Goal: Transaction & Acquisition: Book appointment/travel/reservation

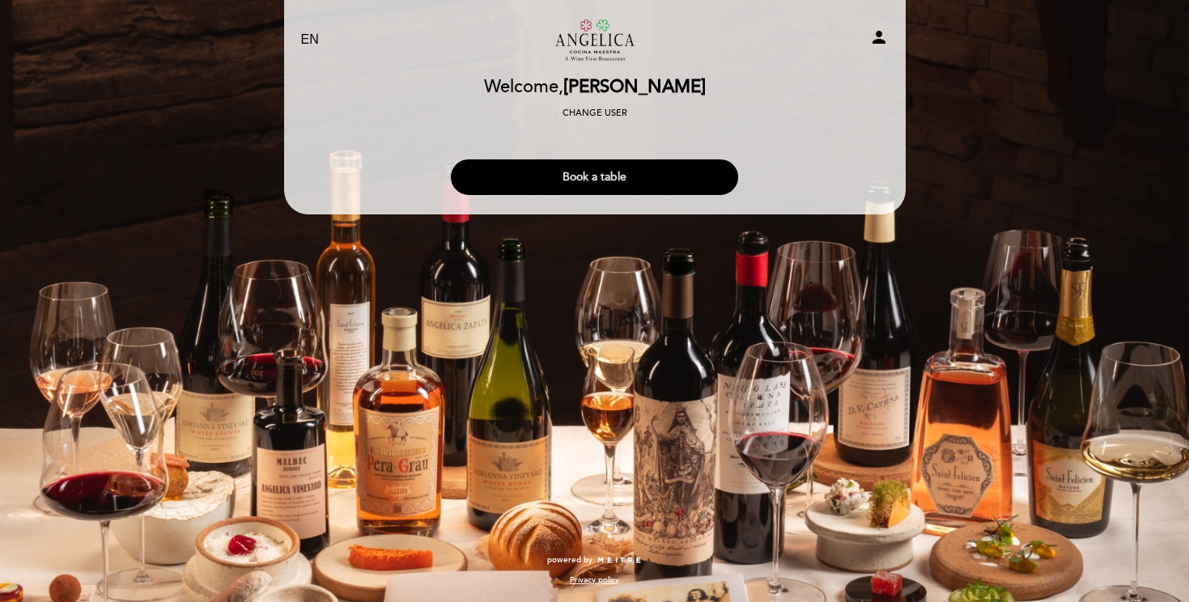
click at [605, 178] on button "Book a table" at bounding box center [594, 178] width 287 height 36
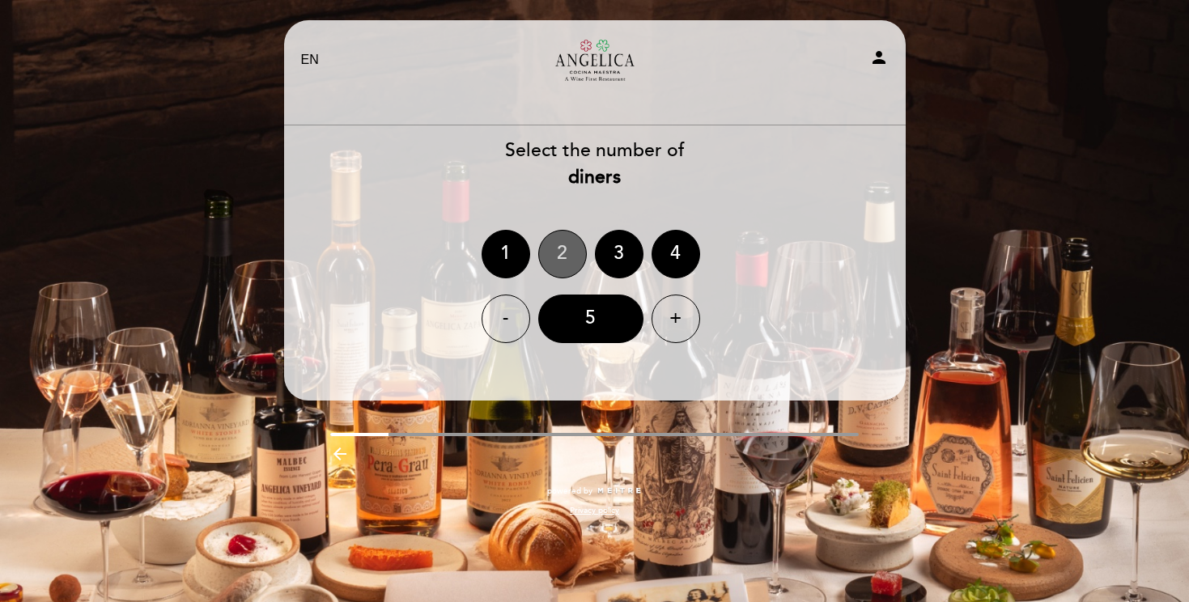
click at [560, 257] on div "2" at bounding box center [562, 254] width 49 height 49
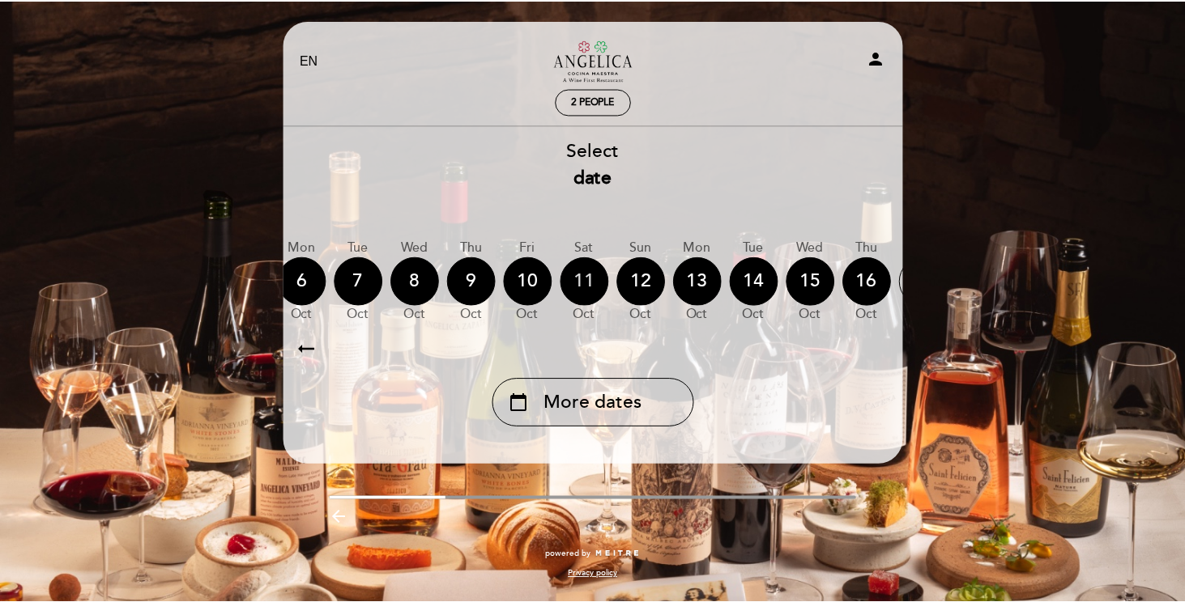
scroll to position [0, 476]
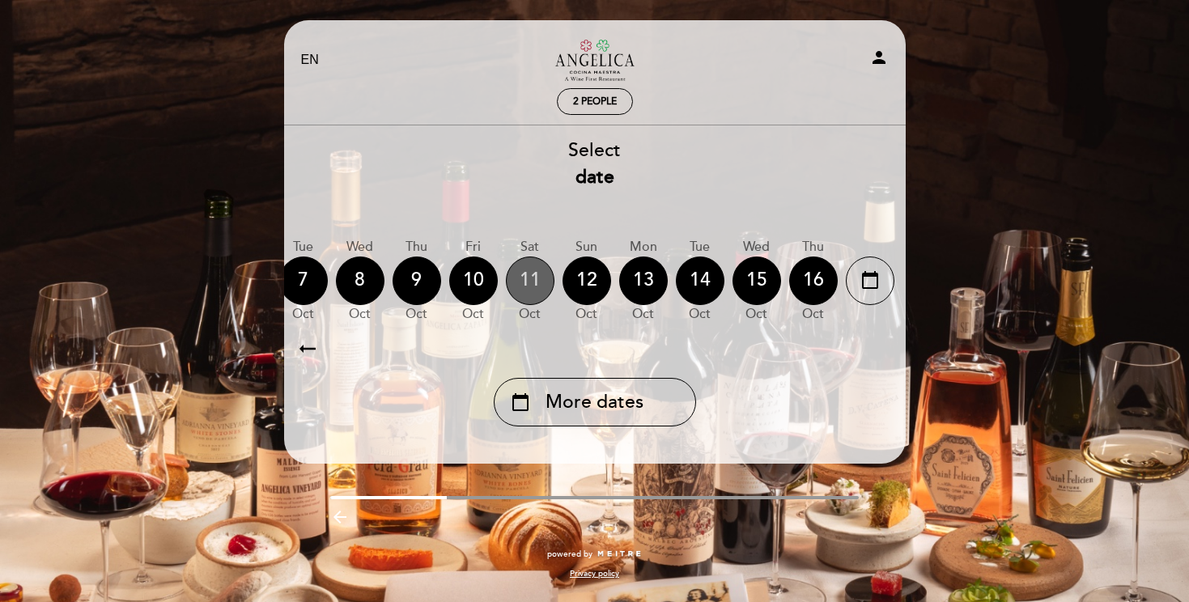
click at [526, 291] on div "11" at bounding box center [530, 281] width 49 height 49
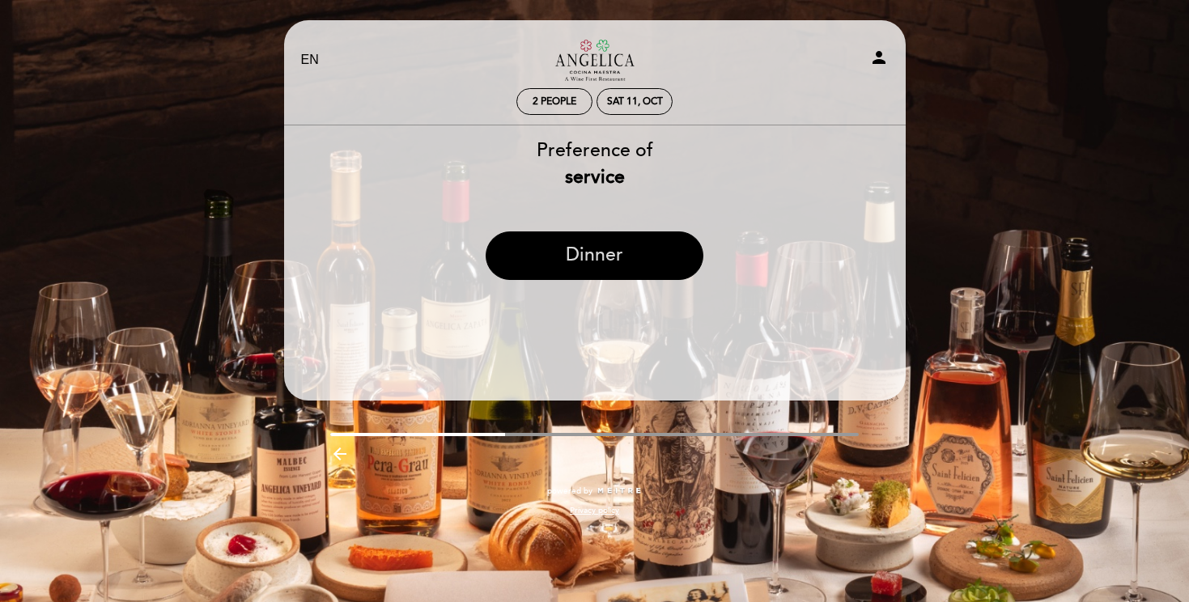
click at [614, 257] on button "Dinner" at bounding box center [595, 256] width 218 height 49
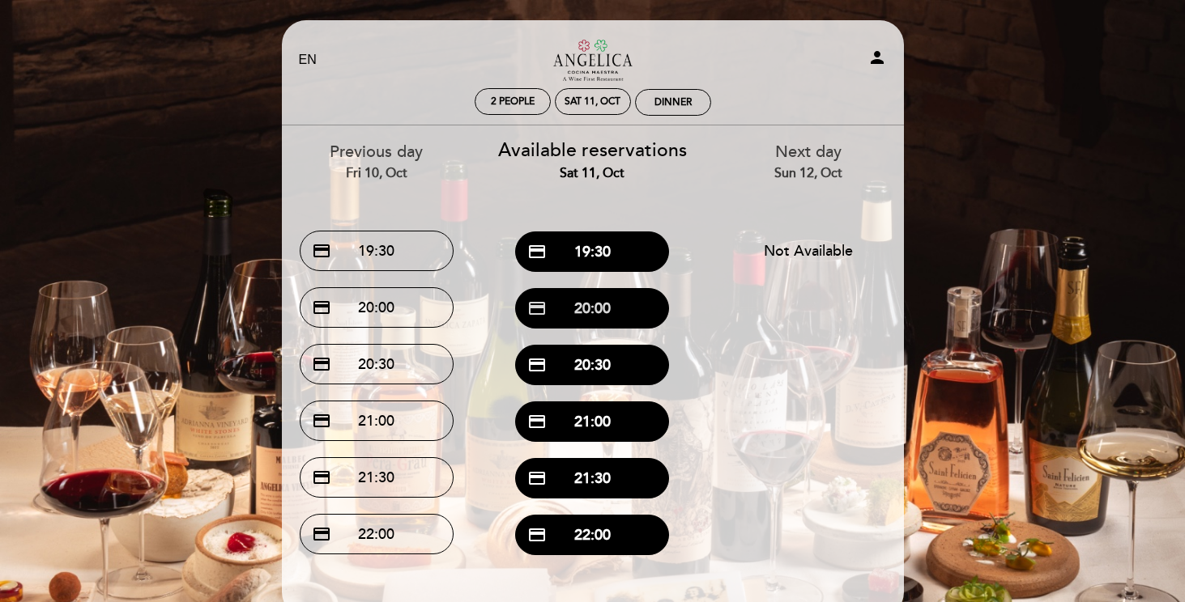
click at [594, 308] on button "credit_card 20:00" at bounding box center [592, 308] width 154 height 40
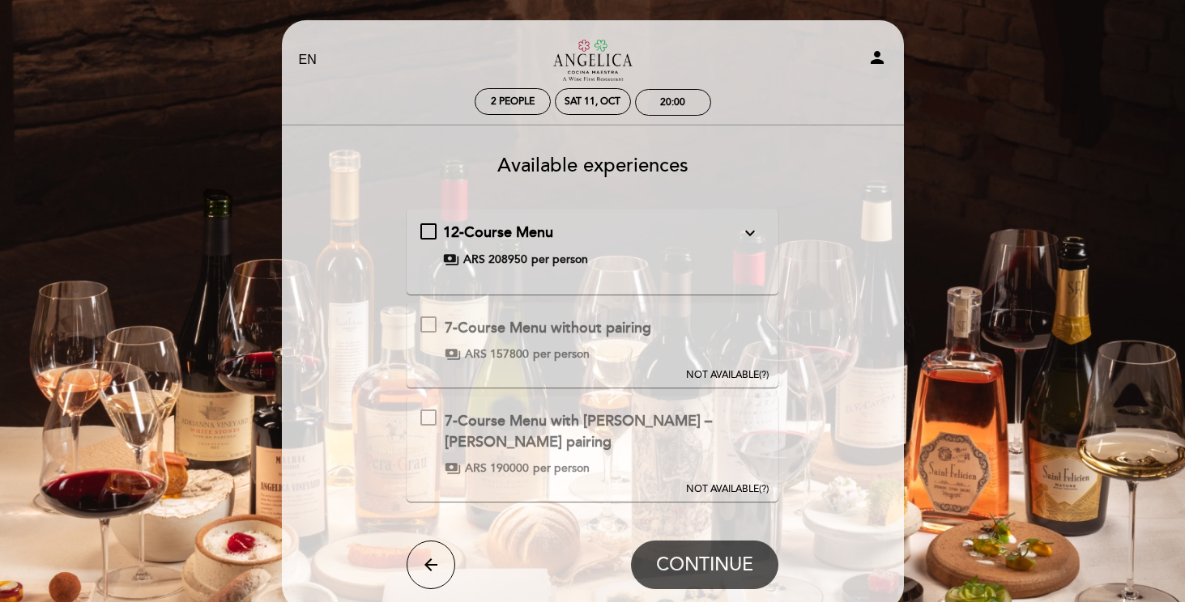
click at [749, 235] on icon "expand_more" at bounding box center [749, 232] width 19 height 19
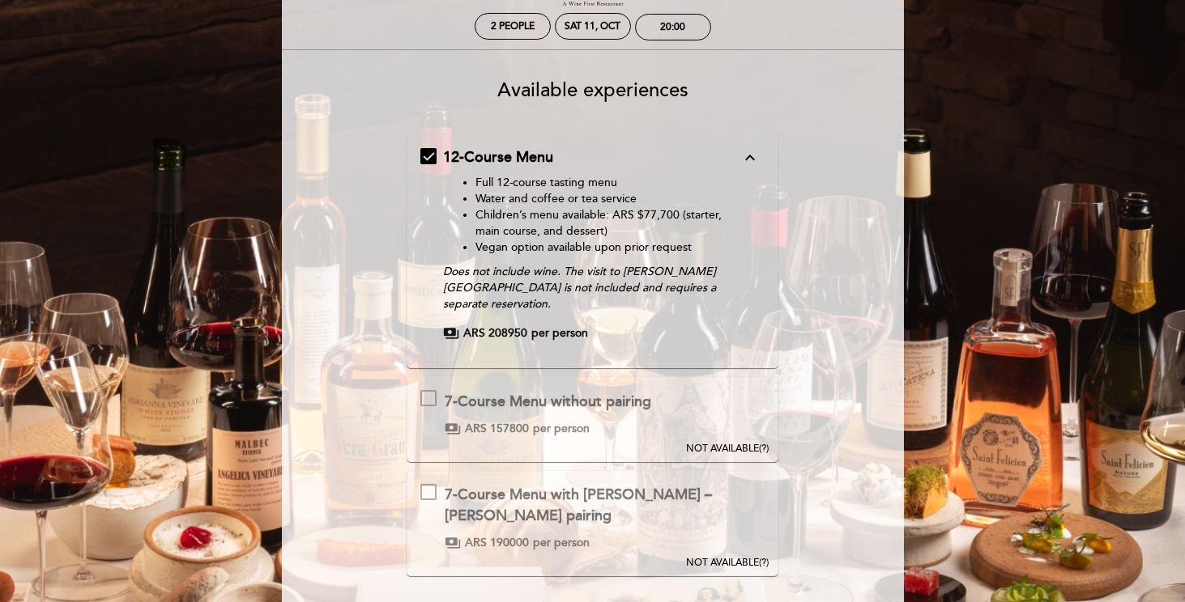
scroll to position [62, 0]
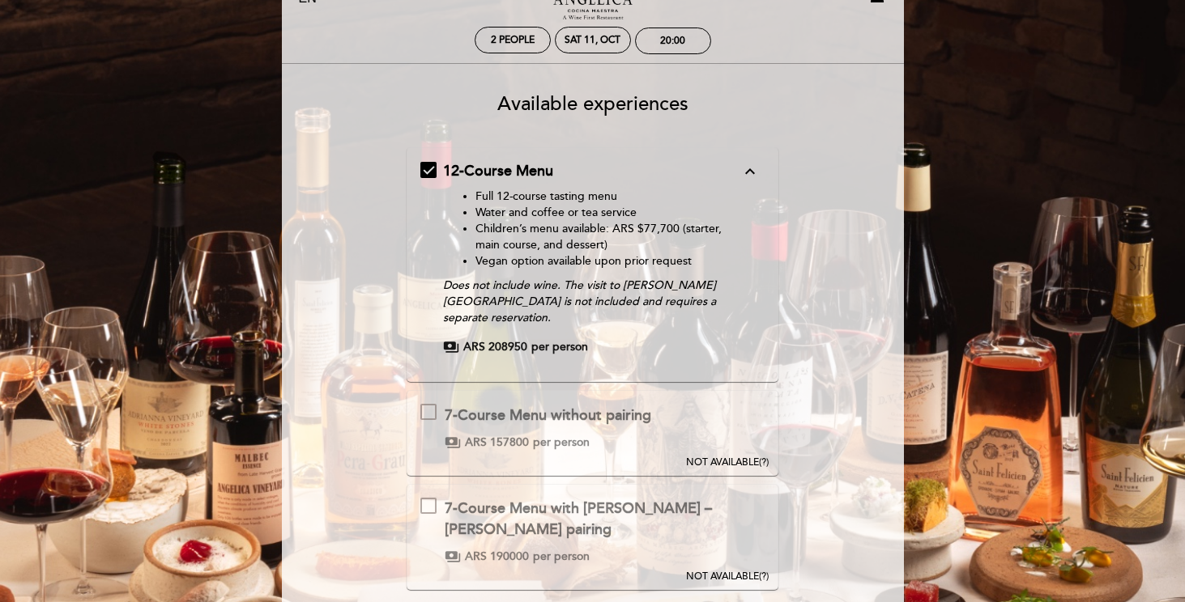
click at [749, 165] on icon "expand_less" at bounding box center [749, 171] width 19 height 19
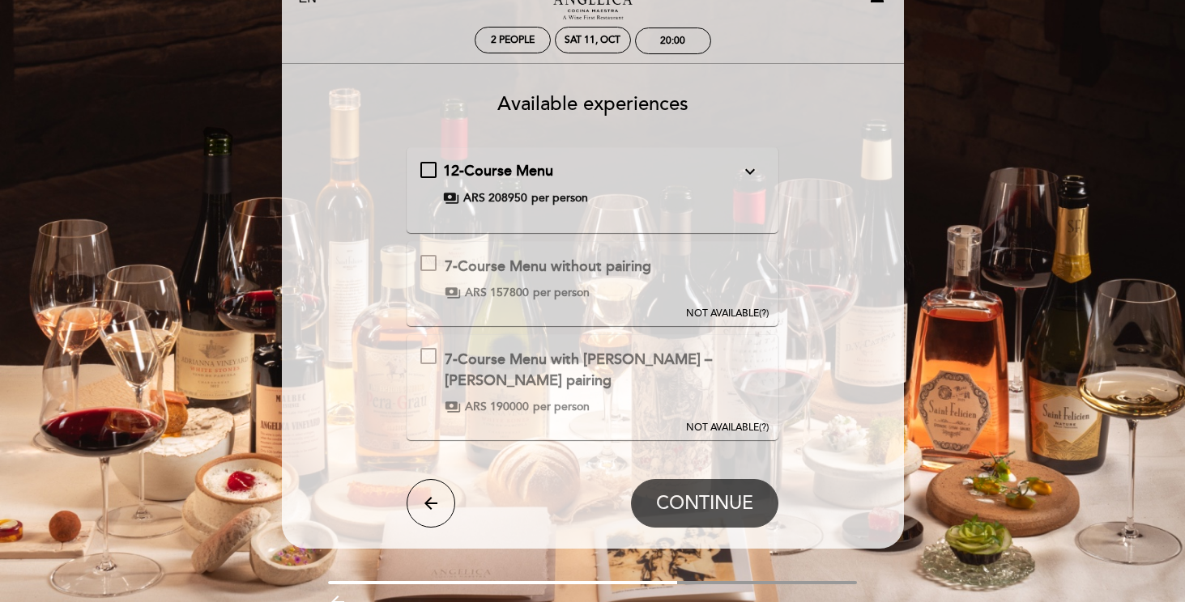
click at [743, 172] on icon "expand_more" at bounding box center [749, 171] width 19 height 19
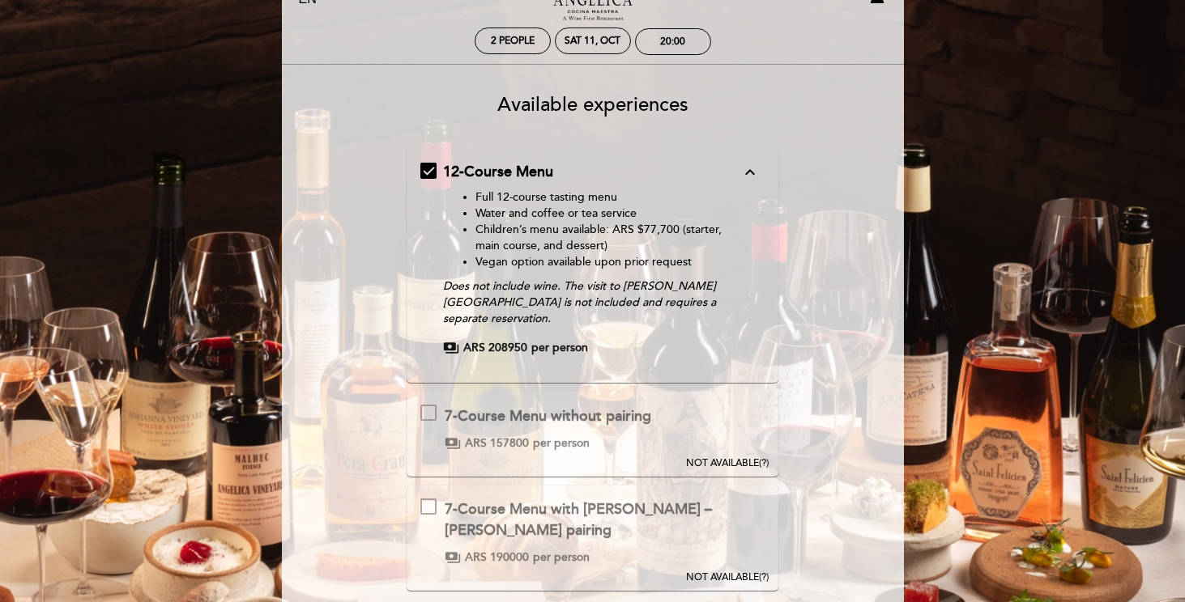
scroll to position [0, 0]
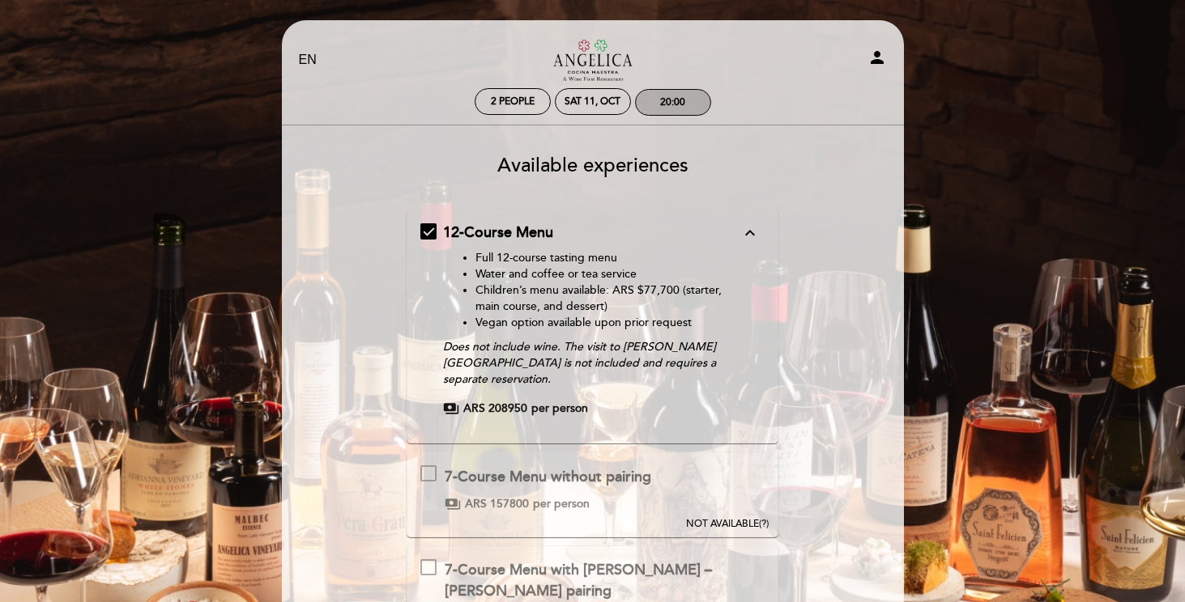
click at [672, 93] on div "20:00" at bounding box center [673, 102] width 74 height 25
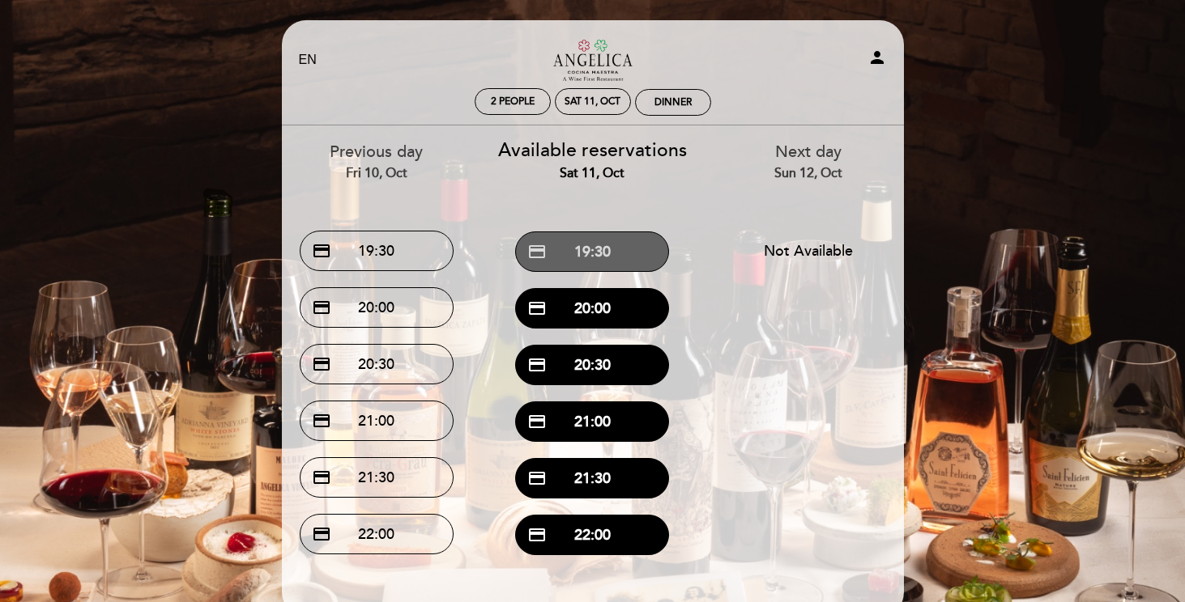
click at [614, 256] on button "credit_card 19:30" at bounding box center [592, 252] width 154 height 40
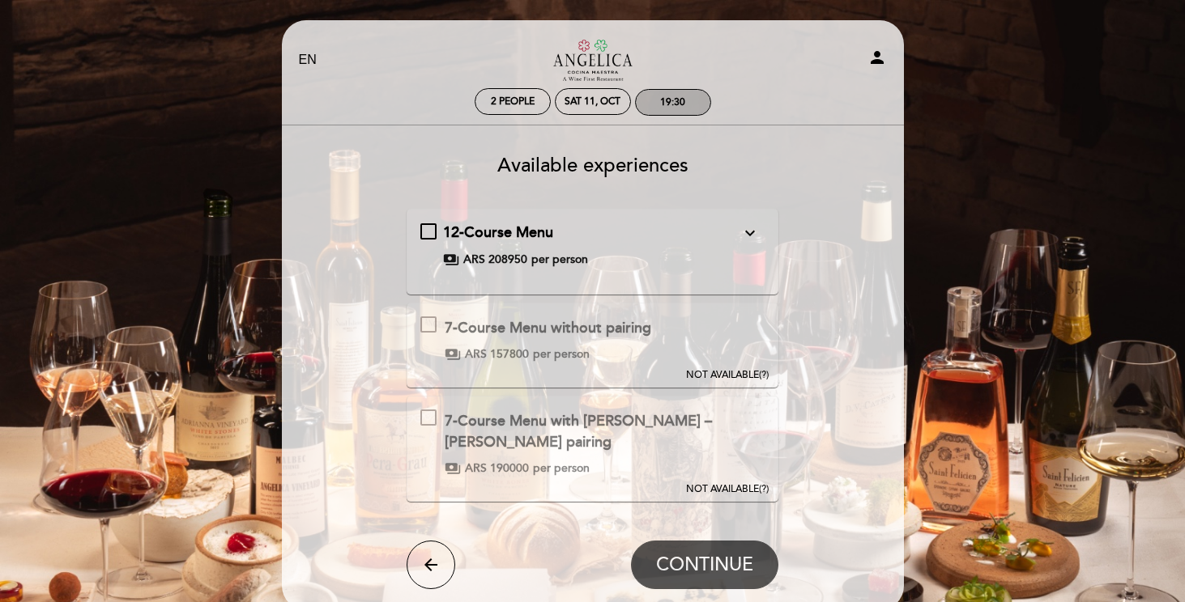
click at [688, 106] on div "19:30" at bounding box center [673, 102] width 74 height 25
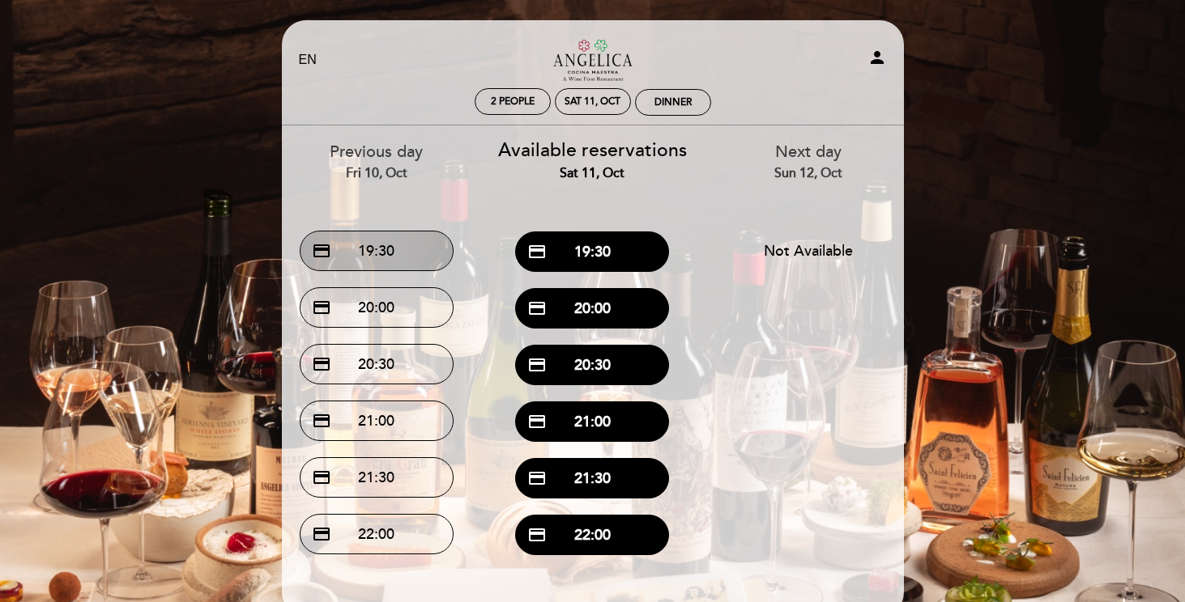
click at [403, 259] on button "credit_card 19:30" at bounding box center [377, 251] width 154 height 40
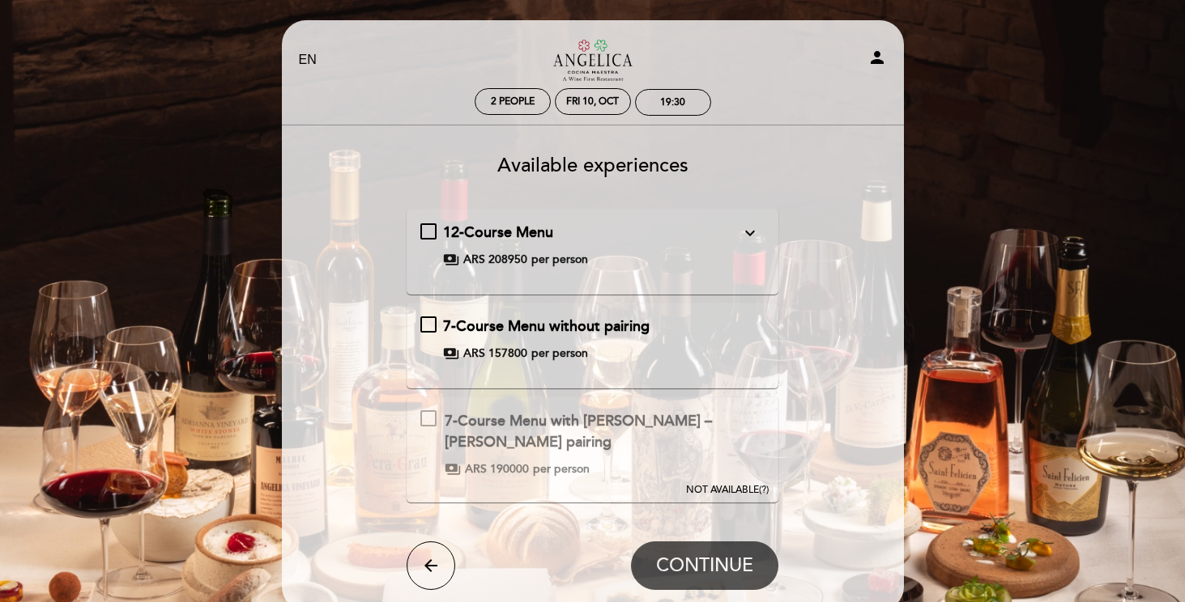
click at [556, 357] on span "per person" at bounding box center [559, 354] width 57 height 16
click at [697, 323] on div "7-Course Menu without pairing" at bounding box center [591, 327] width 297 height 21
click at [568, 324] on span "7-Course Menu without pairing" at bounding box center [546, 326] width 206 height 18
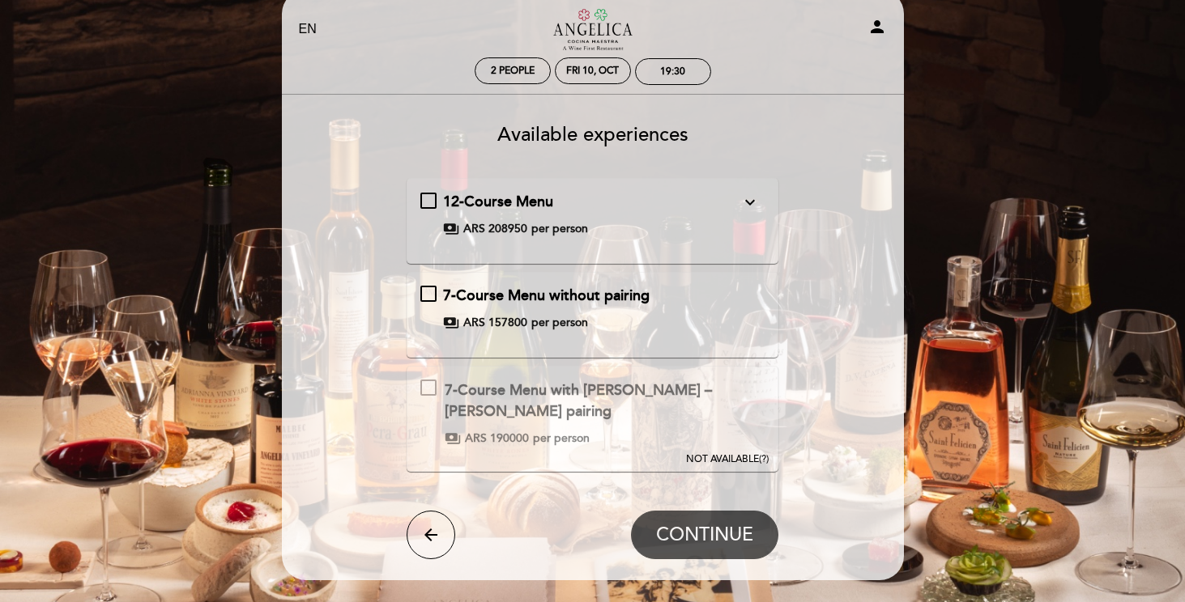
scroll to position [33, 0]
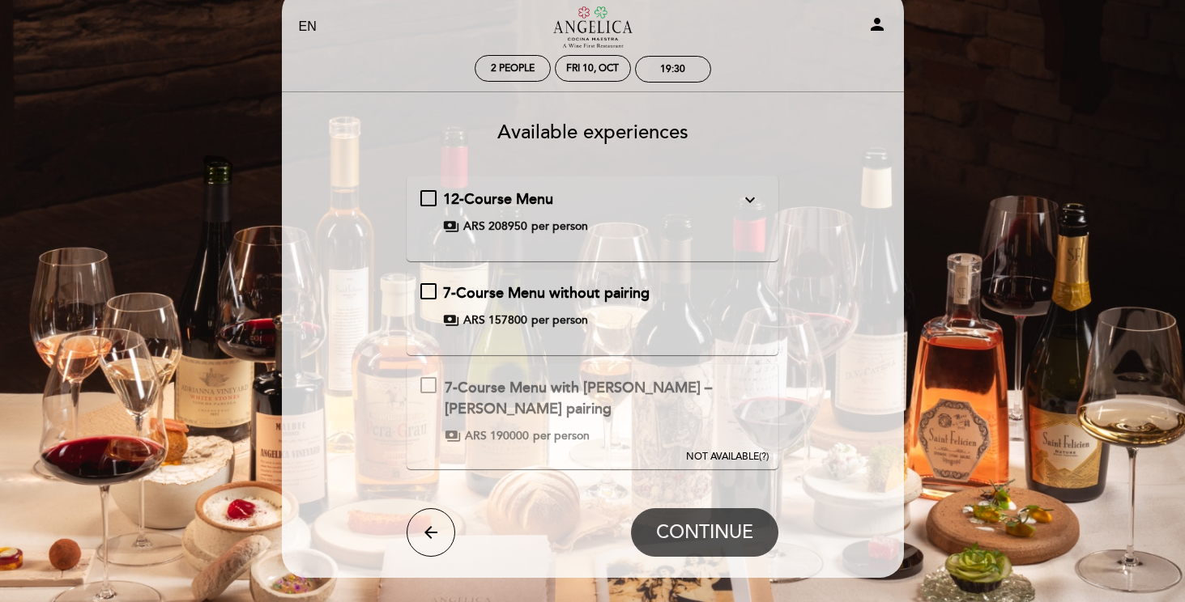
click at [555, 401] on div "7-Course Menu with [PERSON_NAME] – [PERSON_NAME] pairing" at bounding box center [604, 398] width 319 height 41
click at [725, 457] on span "NOT AVAILABLE" at bounding box center [722, 457] width 73 height 12
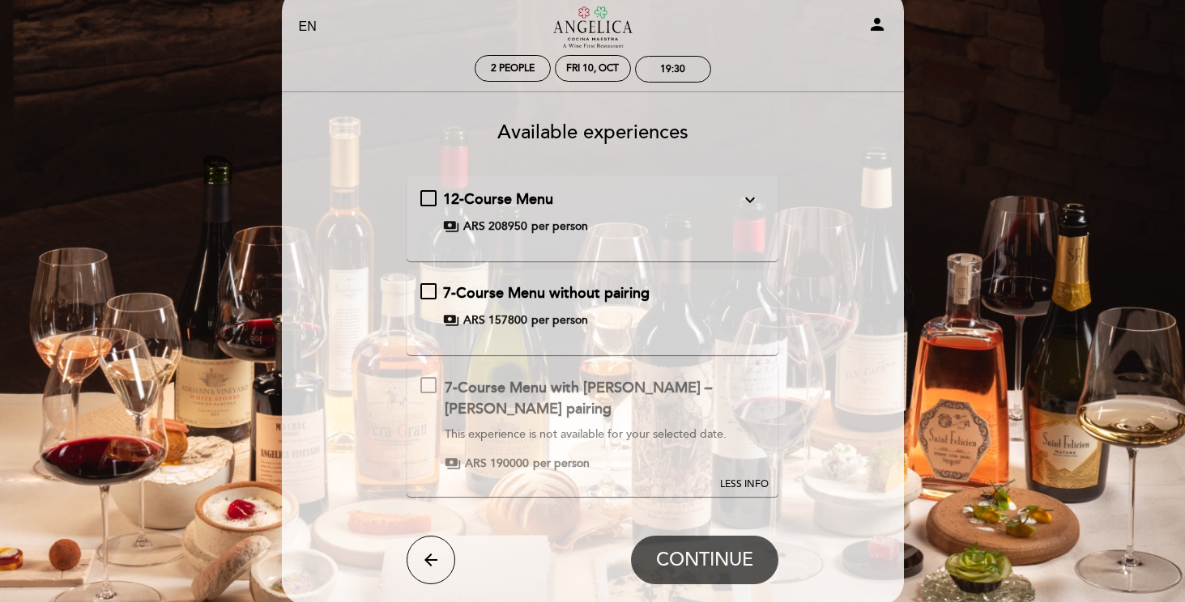
scroll to position [0, 0]
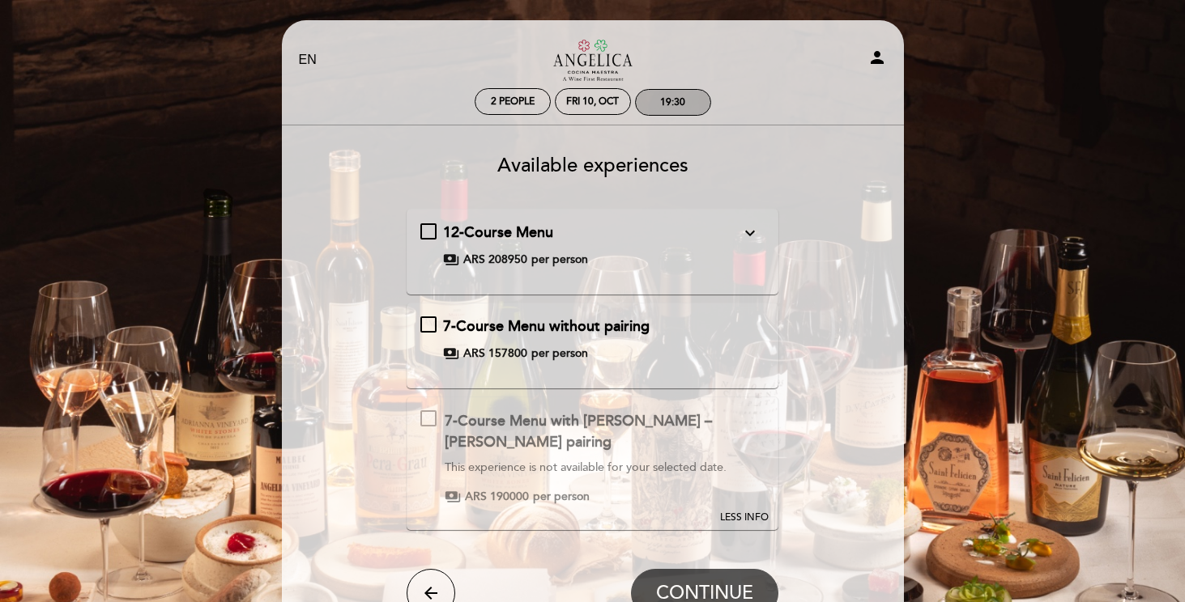
click at [670, 104] on div "19:30" at bounding box center [672, 102] width 25 height 12
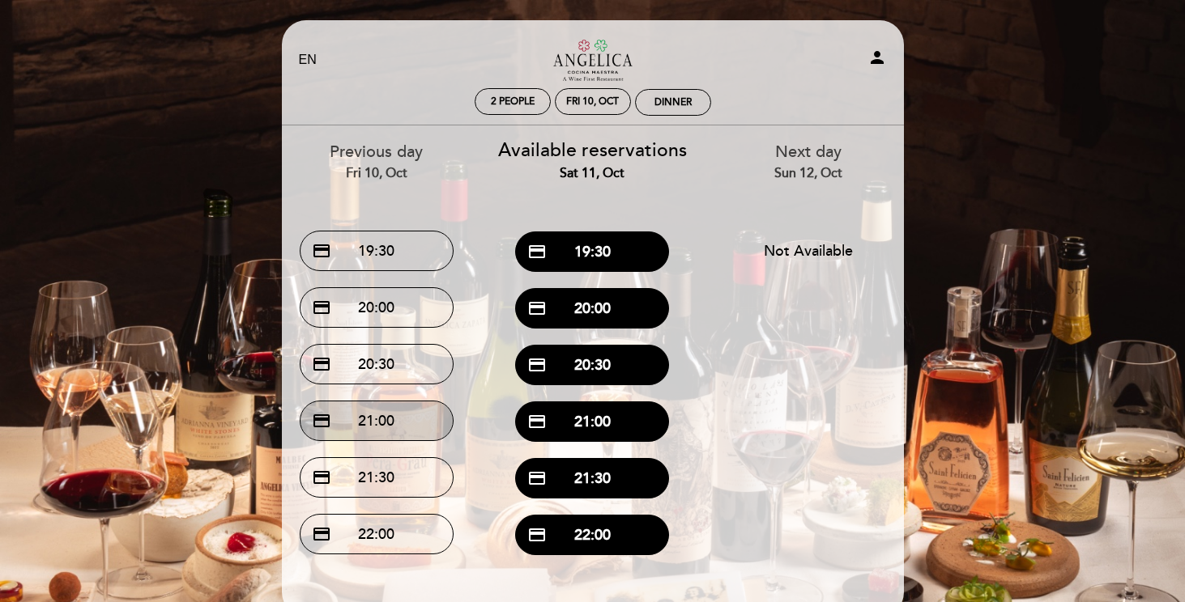
click at [375, 418] on button "credit_card 21:00" at bounding box center [377, 421] width 154 height 40
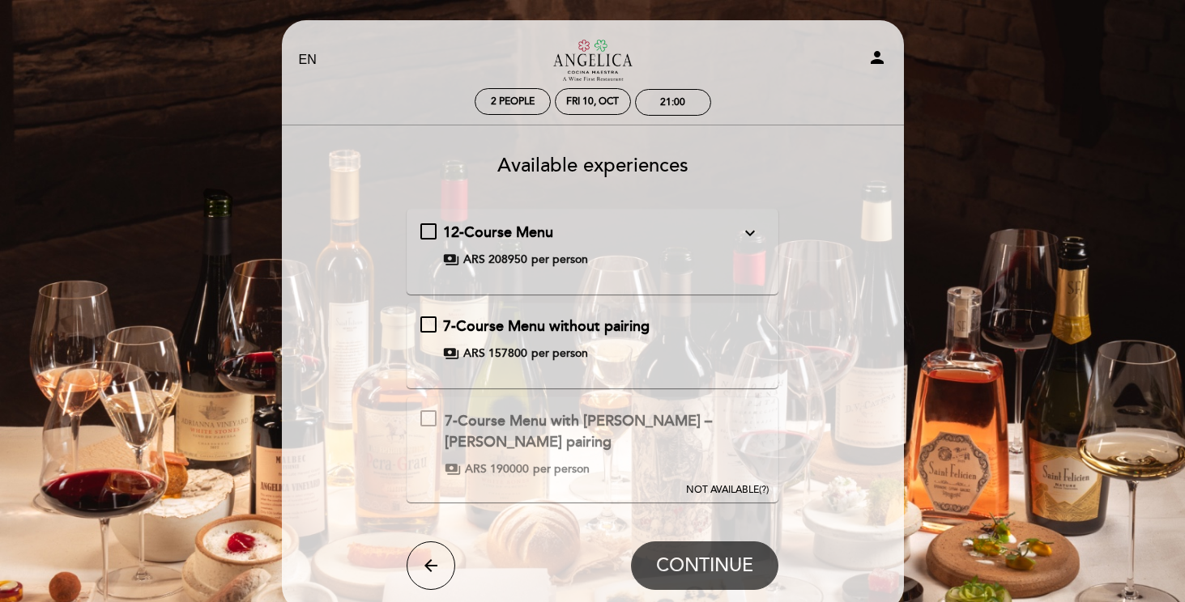
click at [533, 324] on span "7-Course Menu without pairing" at bounding box center [546, 326] width 206 height 18
click at [745, 237] on icon "expand_more" at bounding box center [749, 232] width 19 height 19
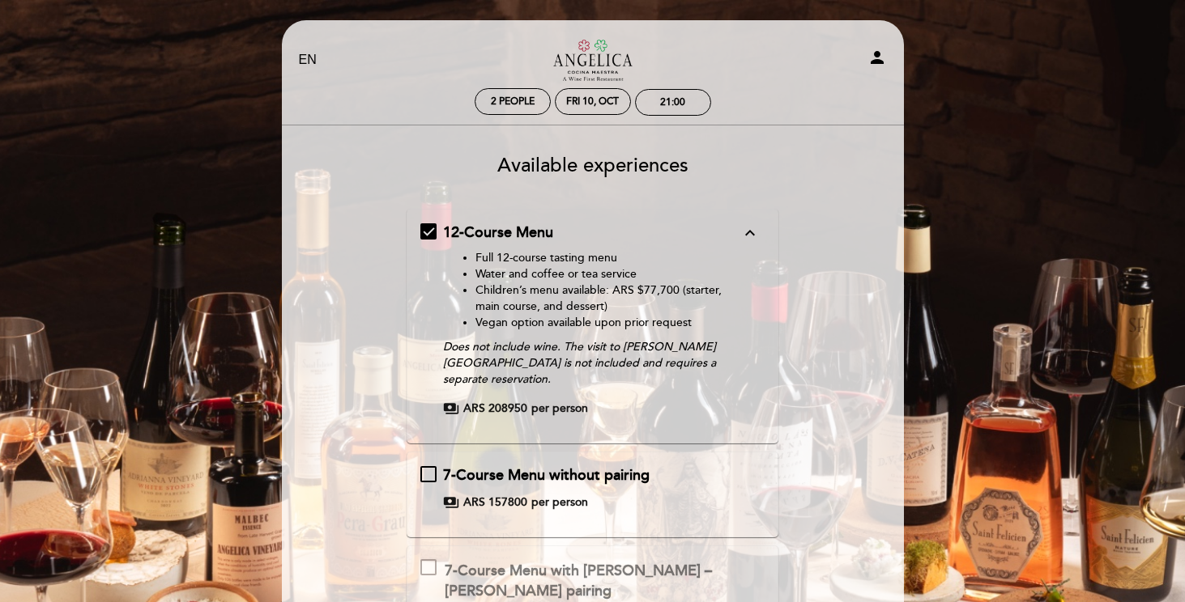
click at [666, 347] on em "Does not include wine. The visit to [PERSON_NAME][GEOGRAPHIC_DATA] is not inclu…" at bounding box center [579, 363] width 273 height 46
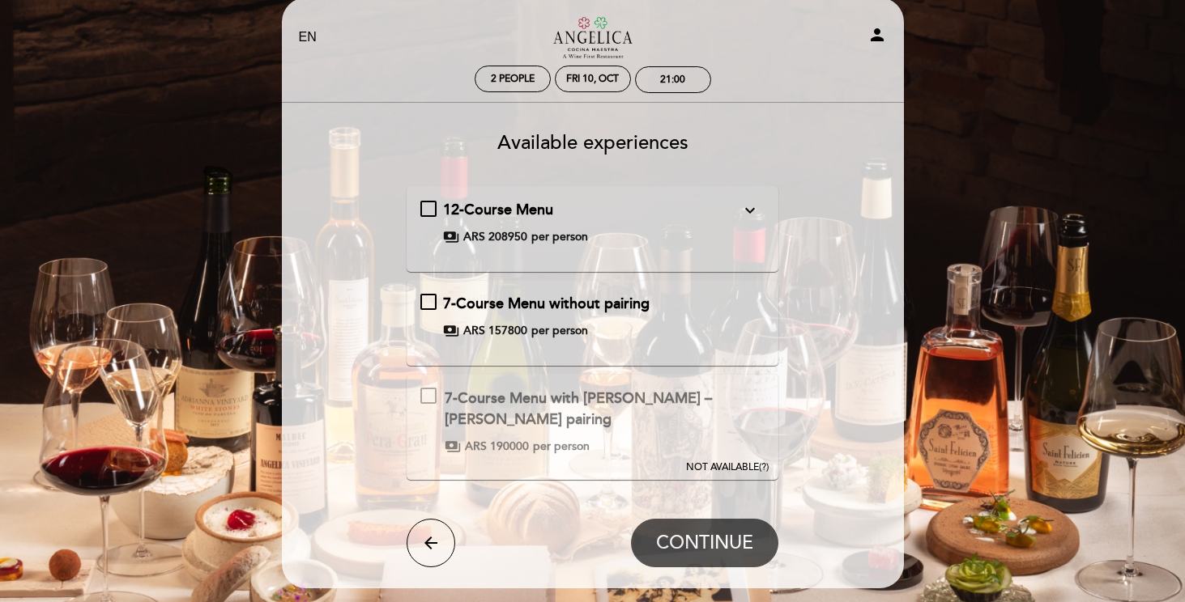
scroll to position [26, 0]
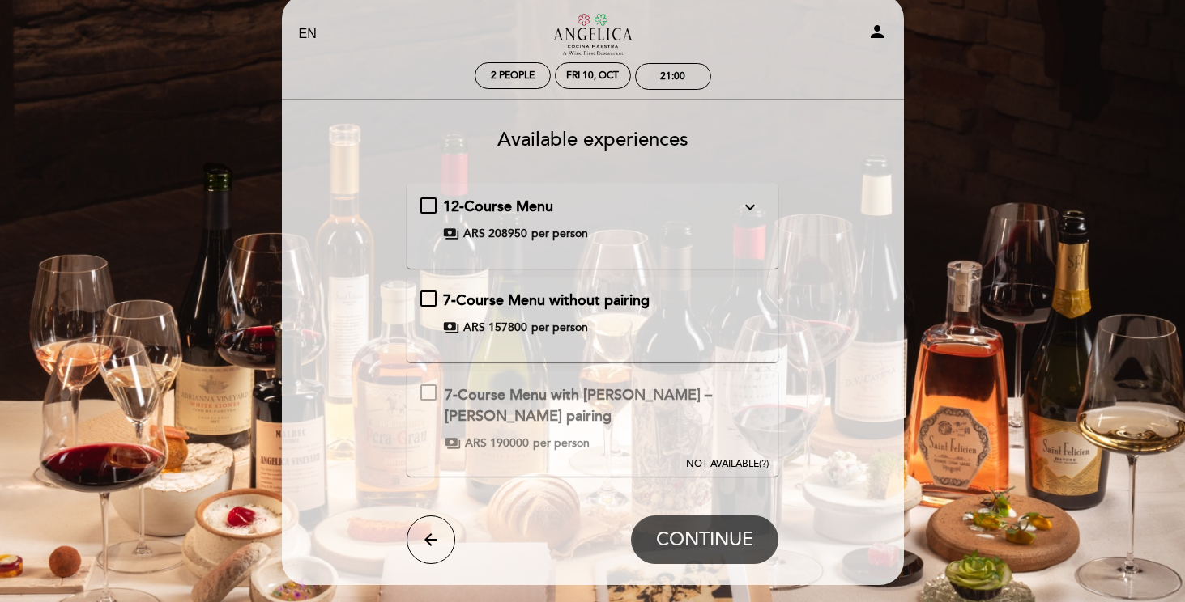
click at [737, 203] on button "expand_more" at bounding box center [749, 207] width 29 height 21
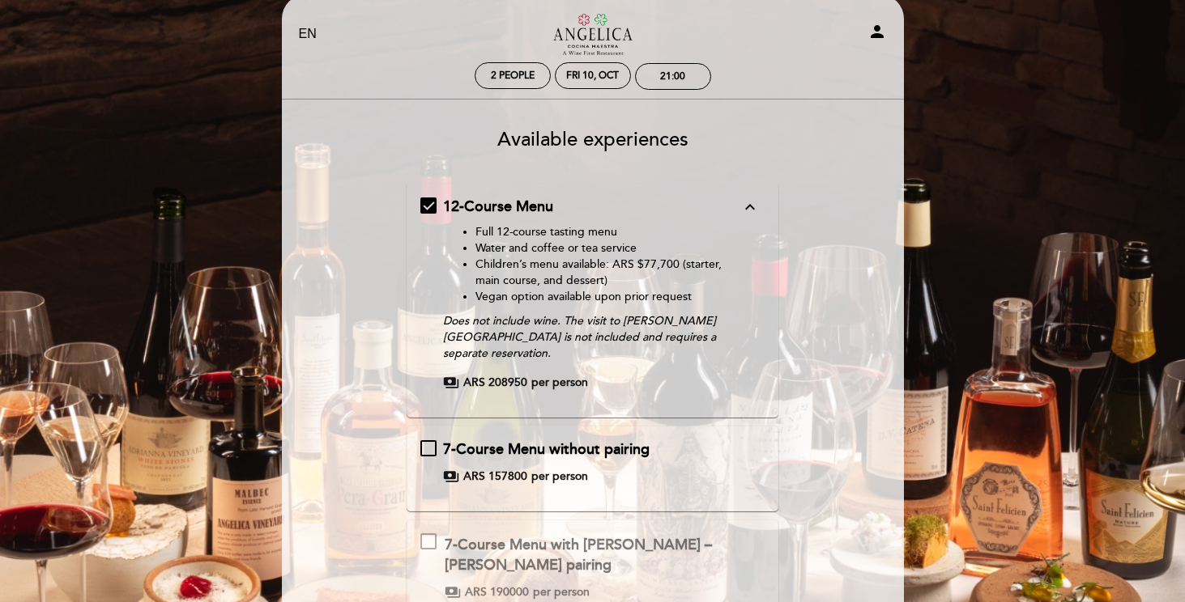
click at [737, 203] on button "expand_less" at bounding box center [749, 207] width 29 height 21
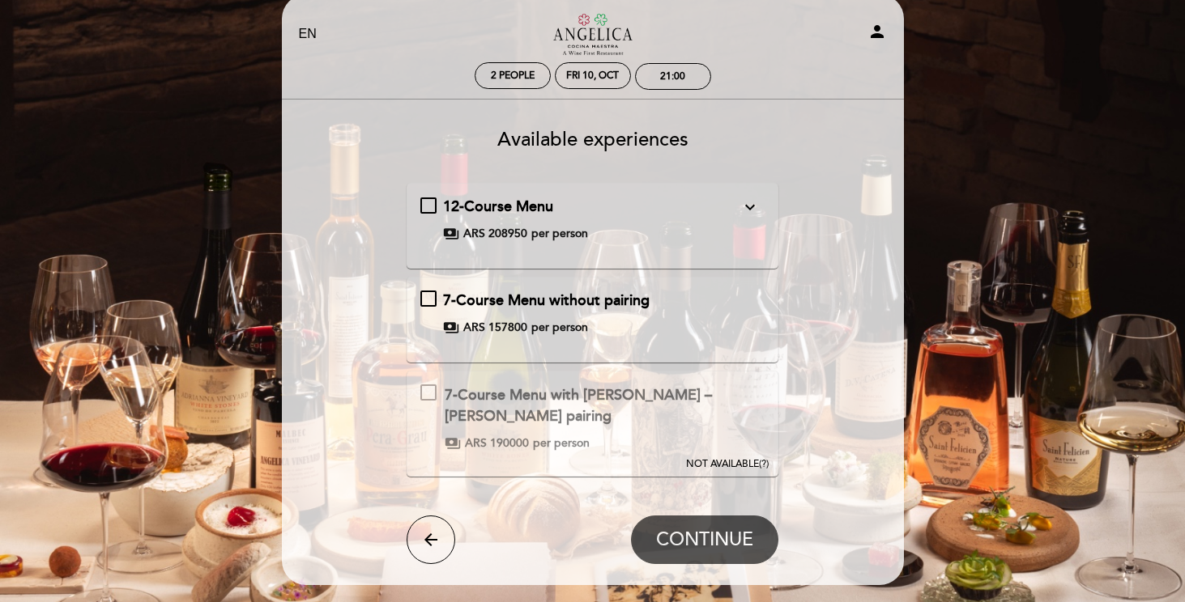
click at [737, 203] on button "expand_more" at bounding box center [749, 207] width 29 height 21
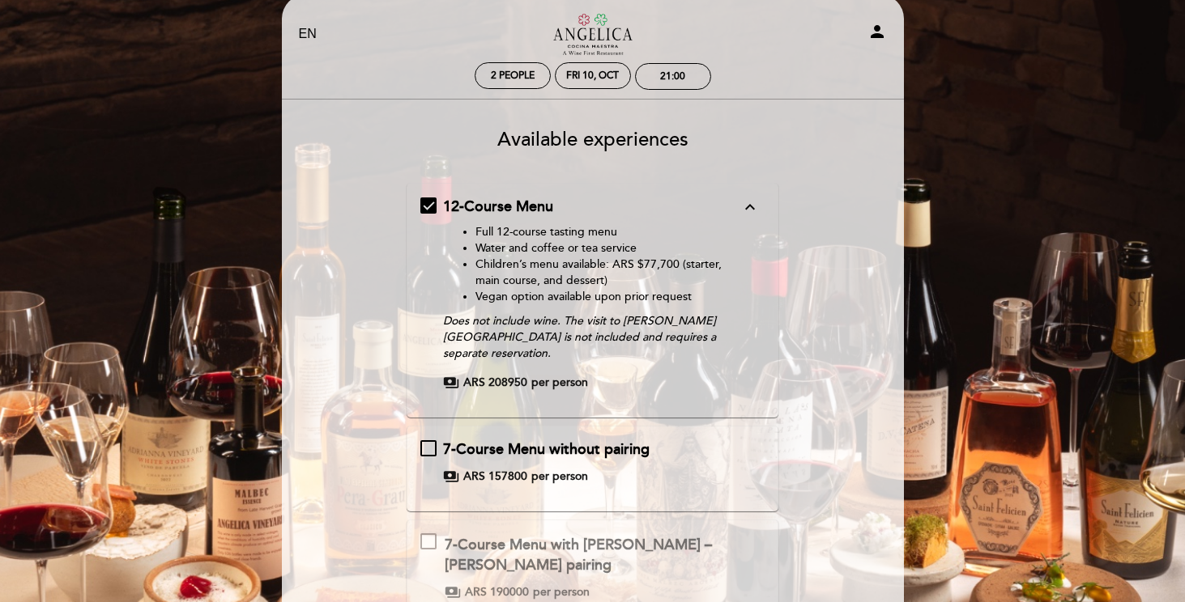
click at [737, 203] on button "expand_less" at bounding box center [749, 207] width 29 height 21
